Goal: Transaction & Acquisition: Purchase product/service

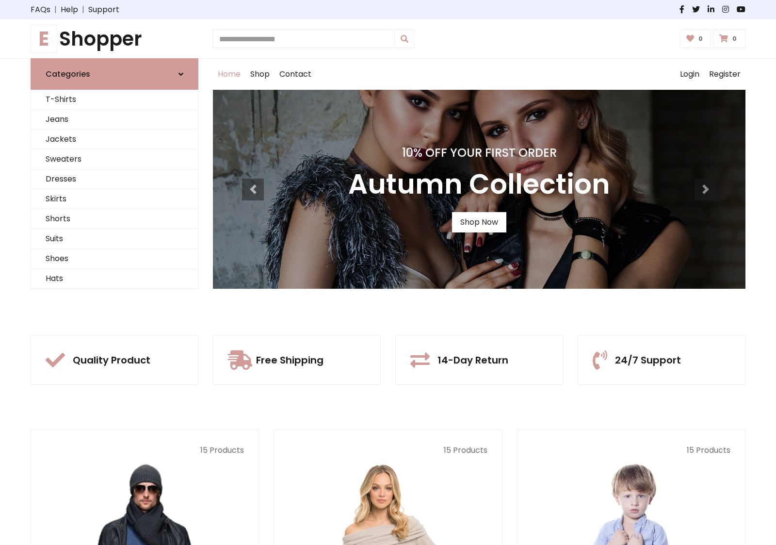
click at [388, 272] on div "10% Off Your First Order Autumn Collection Shop Now 10% Off Your First Order Su…" at bounding box center [479, 189] width 533 height 199
click at [388, 272] on div "10% Off Your First Order Autumn Collection Shop Now" at bounding box center [479, 189] width 533 height 199
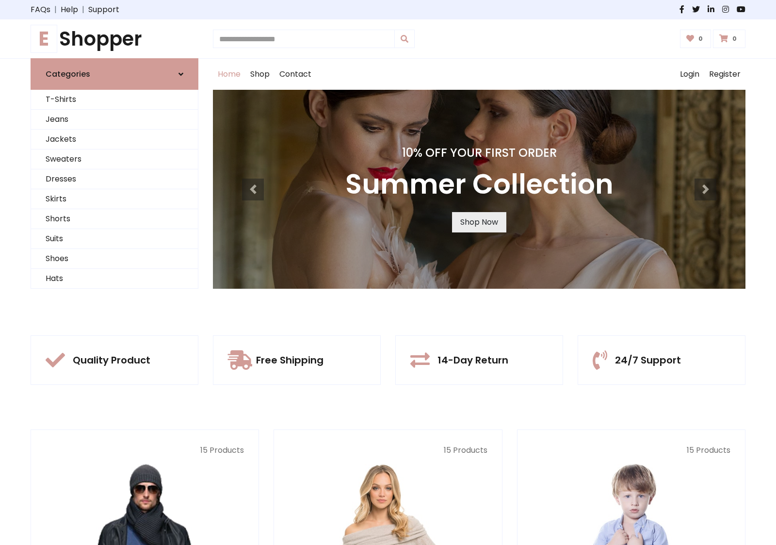
click at [479, 222] on link "Shop Now" at bounding box center [479, 222] width 54 height 20
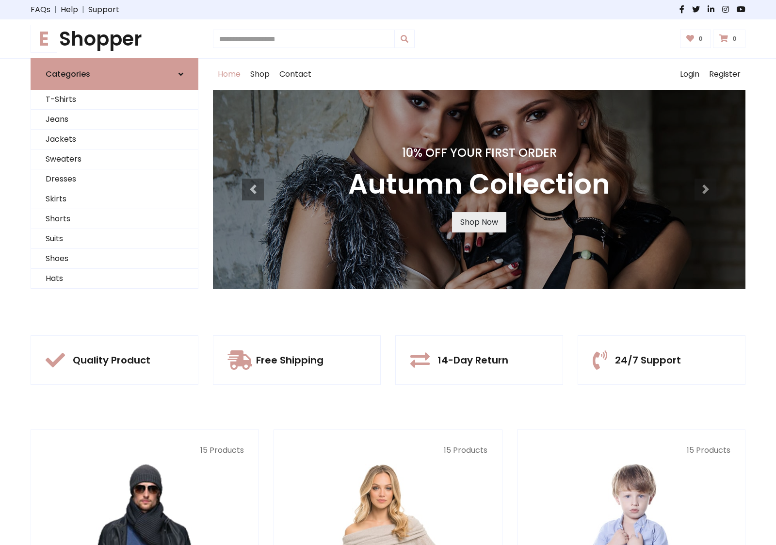
click at [479, 222] on link "Shop Now" at bounding box center [479, 222] width 54 height 20
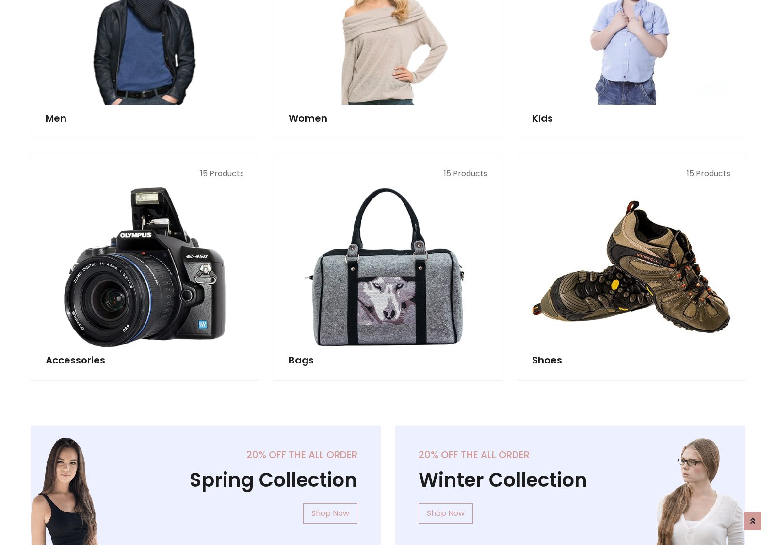
scroll to position [967, 0]
